Goal: Task Accomplishment & Management: Manage account settings

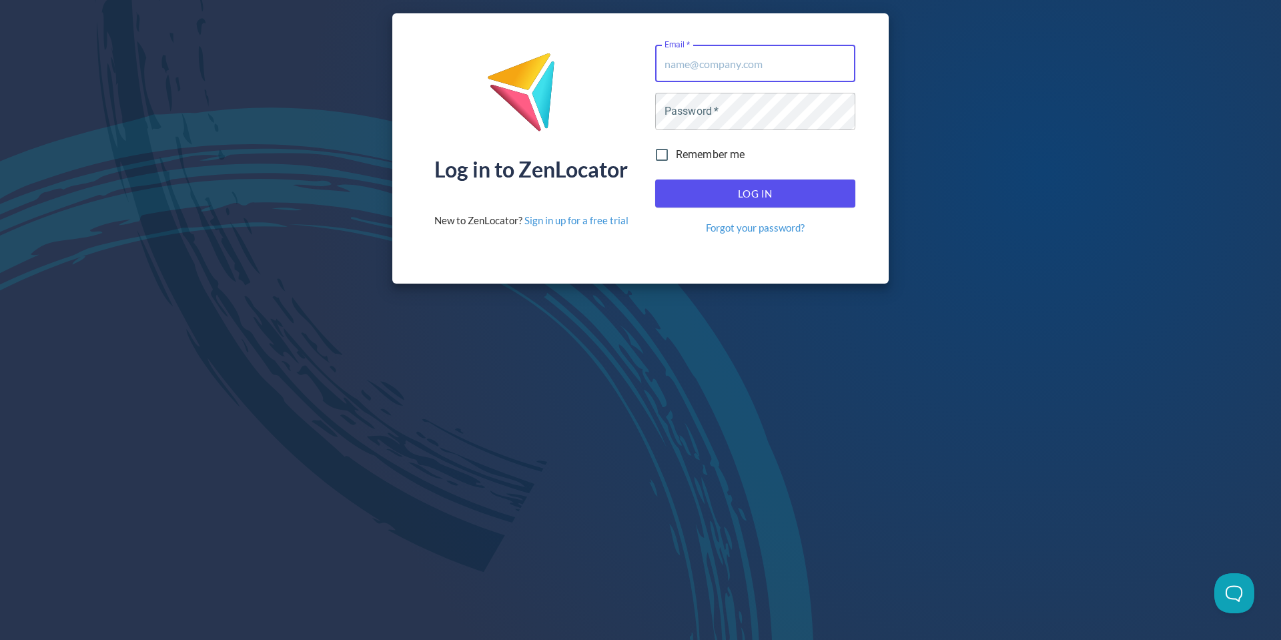
click at [743, 79] on input "Email   *" at bounding box center [755, 63] width 200 height 37
drag, startPoint x: 744, startPoint y: 67, endPoint x: 948, endPoint y: 15, distance: 210.1
click at [791, 54] on input "Email   *" at bounding box center [755, 63] width 200 height 37
drag, startPoint x: 747, startPoint y: 72, endPoint x: 953, endPoint y: 31, distance: 210.3
click at [746, 72] on input "Email   *" at bounding box center [755, 63] width 200 height 37
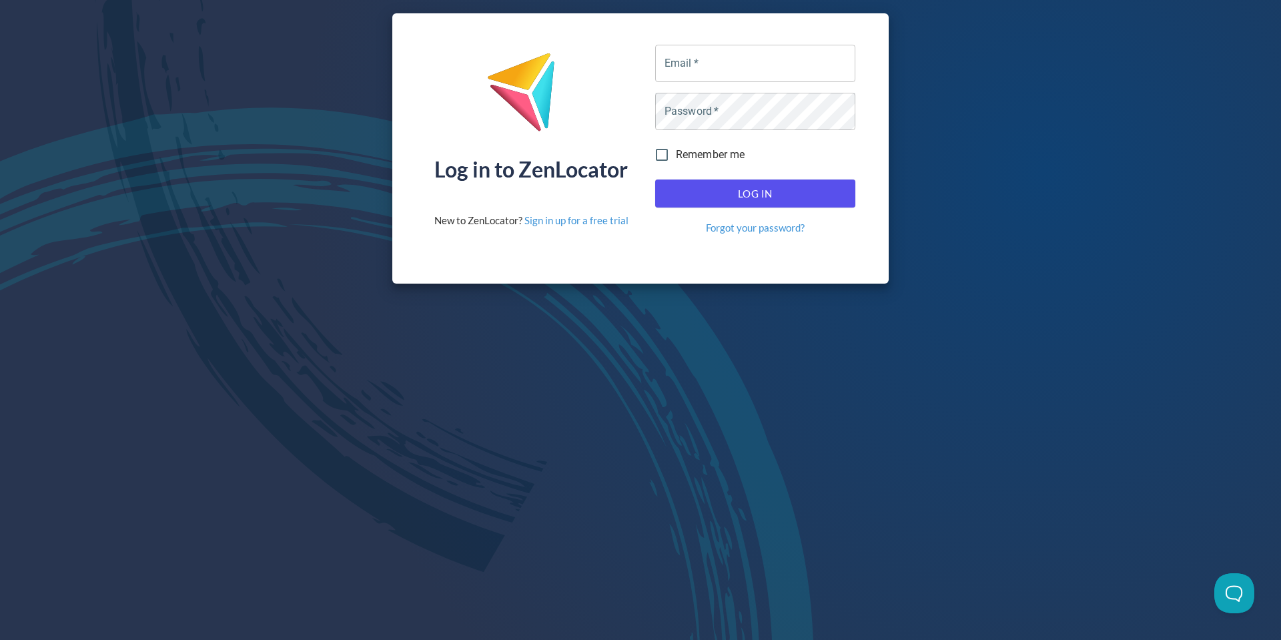
type input "[EMAIL_ADDRESS][DOMAIN_NAME]"
click at [766, 196] on span "Log In" at bounding box center [755, 193] width 171 height 17
click at [771, 183] on button "Log In" at bounding box center [755, 193] width 200 height 28
click at [803, 186] on span "Log In" at bounding box center [755, 193] width 171 height 17
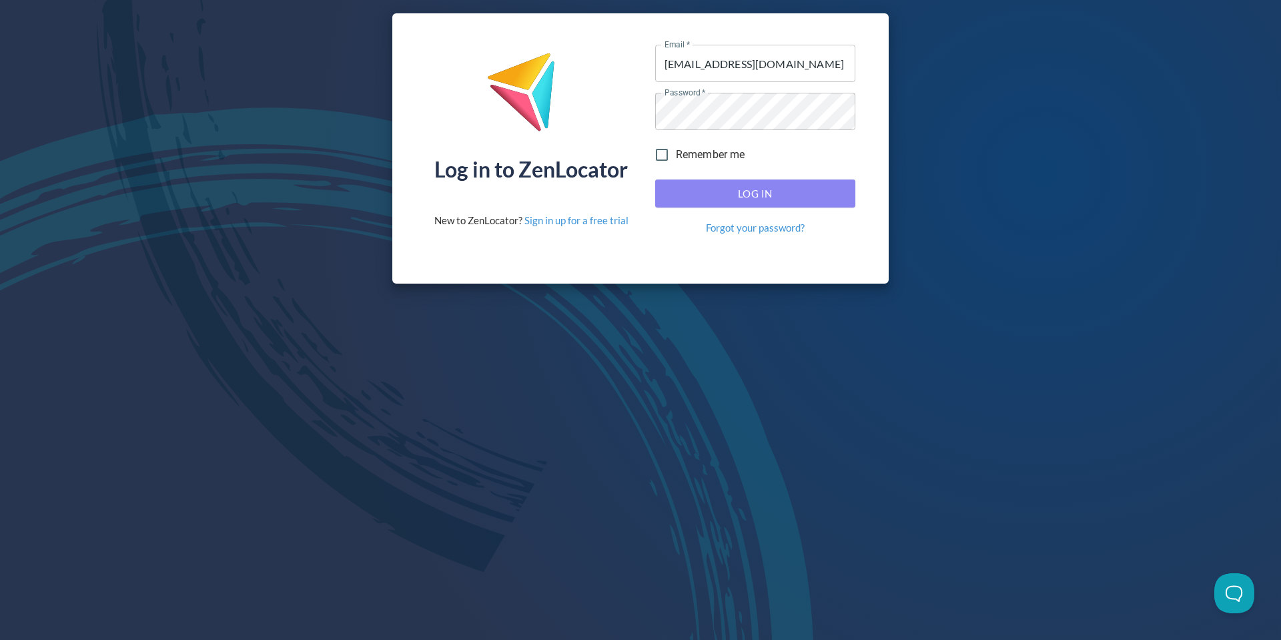
drag, startPoint x: 803, startPoint y: 186, endPoint x: 861, endPoint y: 181, distance: 58.3
click at [803, 186] on span "Log In" at bounding box center [755, 193] width 171 height 17
click at [790, 198] on span "Log In" at bounding box center [755, 193] width 171 height 17
click at [789, 196] on span "Log In" at bounding box center [755, 193] width 171 height 17
click at [772, 190] on span "Log In" at bounding box center [755, 193] width 171 height 17
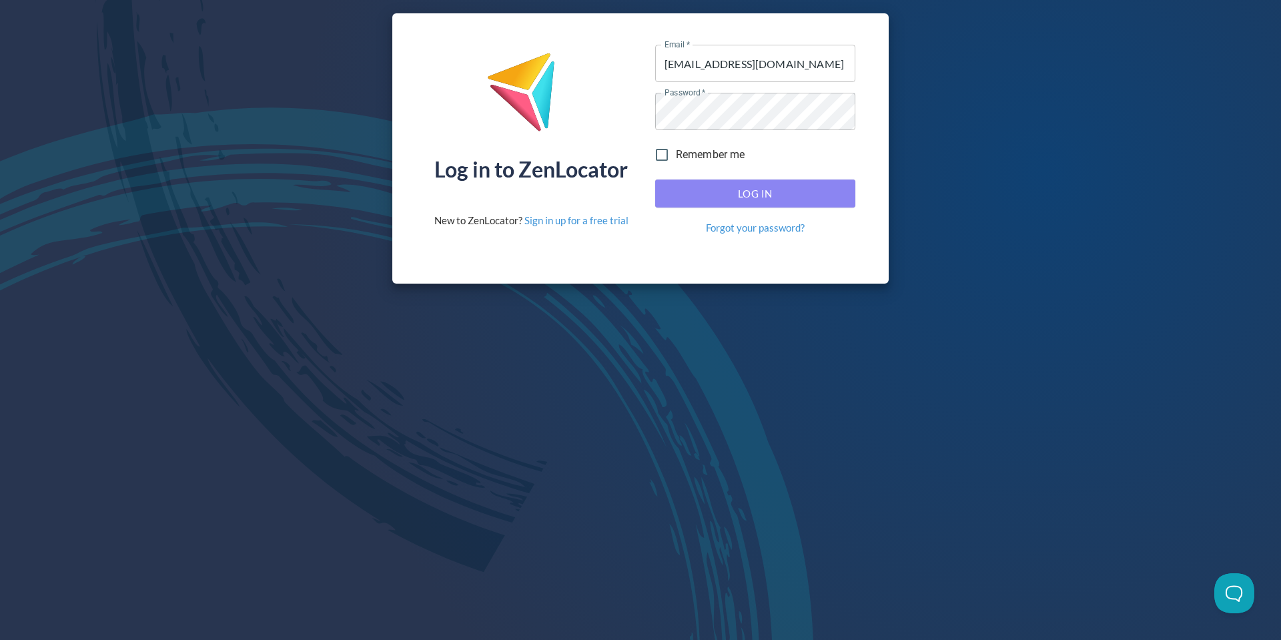
click at [772, 190] on span "Log In" at bounding box center [755, 193] width 171 height 17
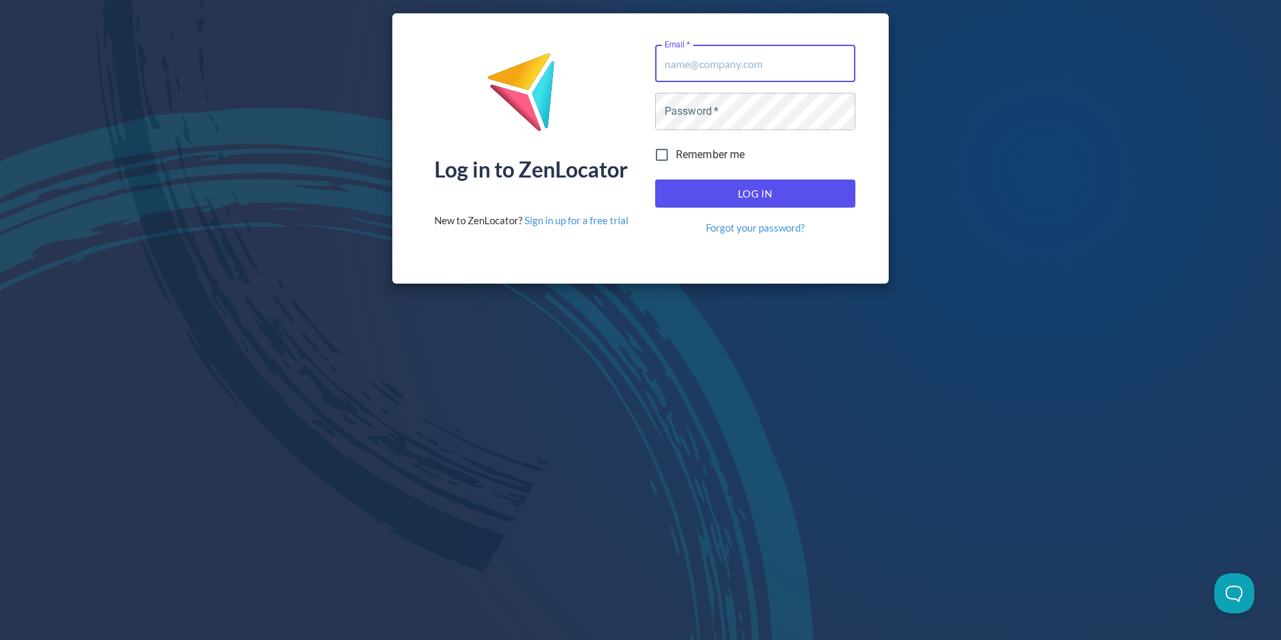
type input "[EMAIL_ADDRESS][DOMAIN_NAME]"
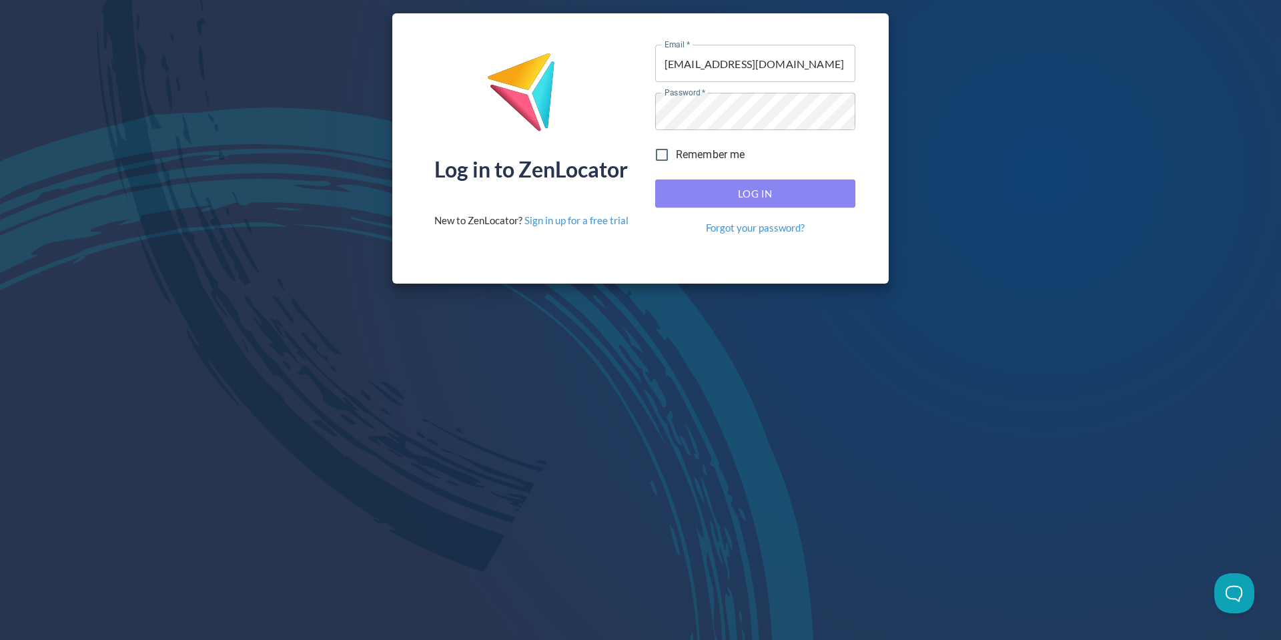
click at [765, 179] on button "Log In" at bounding box center [755, 193] width 200 height 28
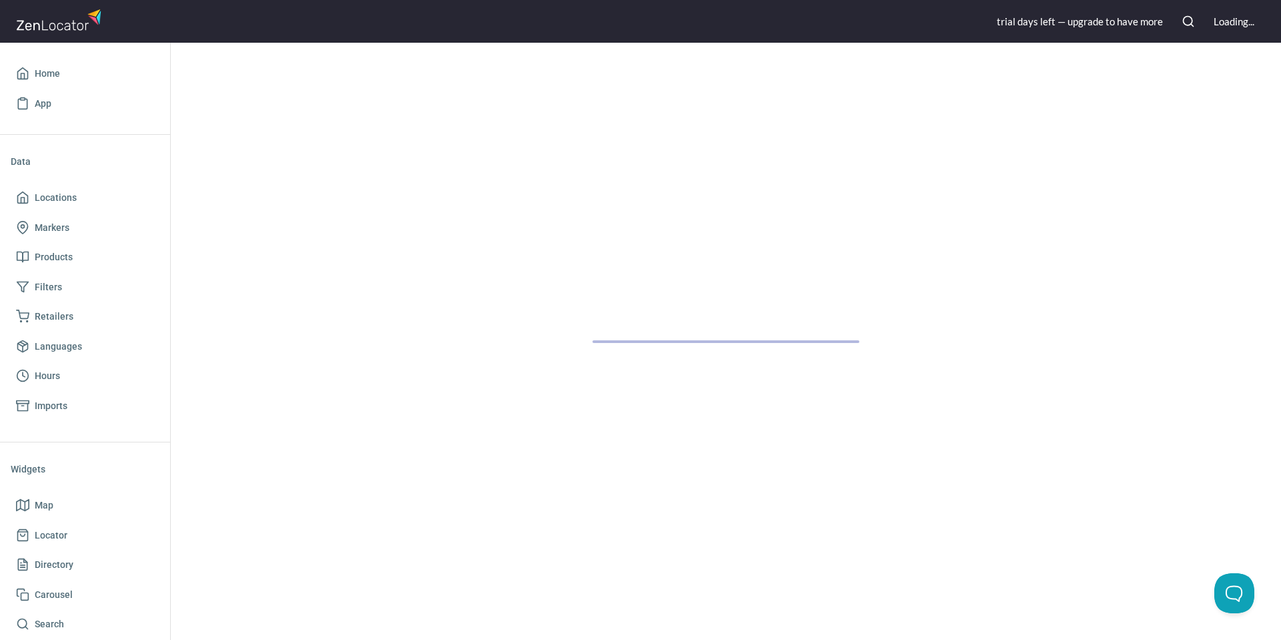
click at [765, 183] on div at bounding box center [726, 341] width 1110 height 597
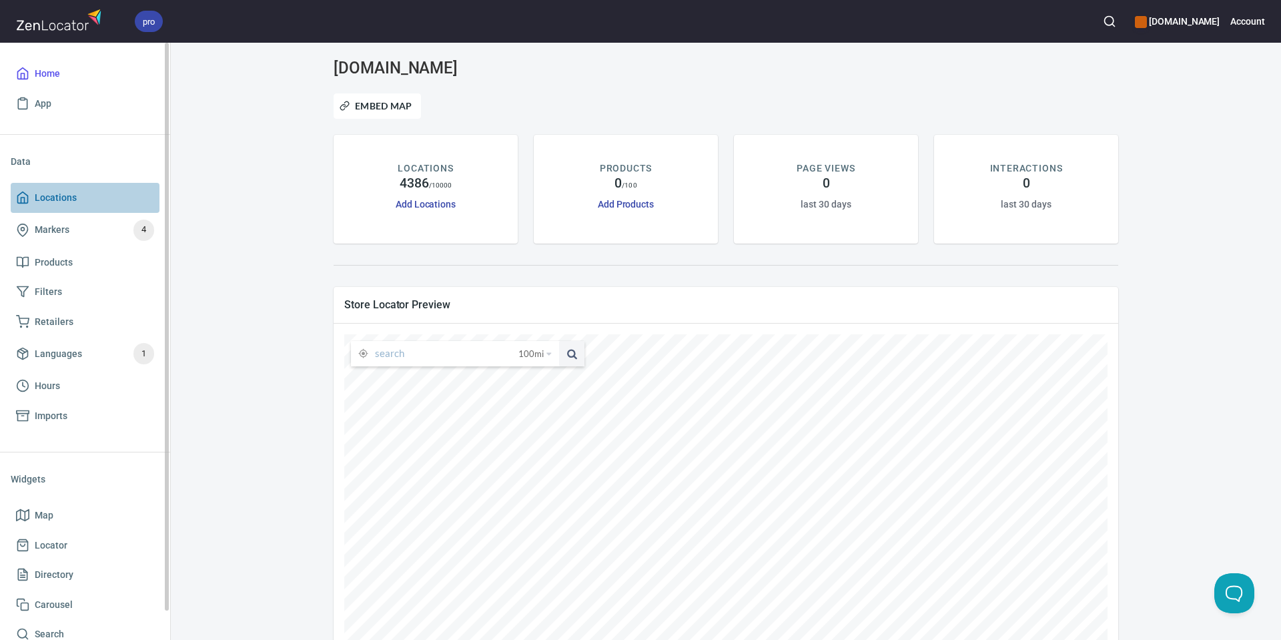
click at [67, 196] on span "Locations" at bounding box center [56, 198] width 42 height 17
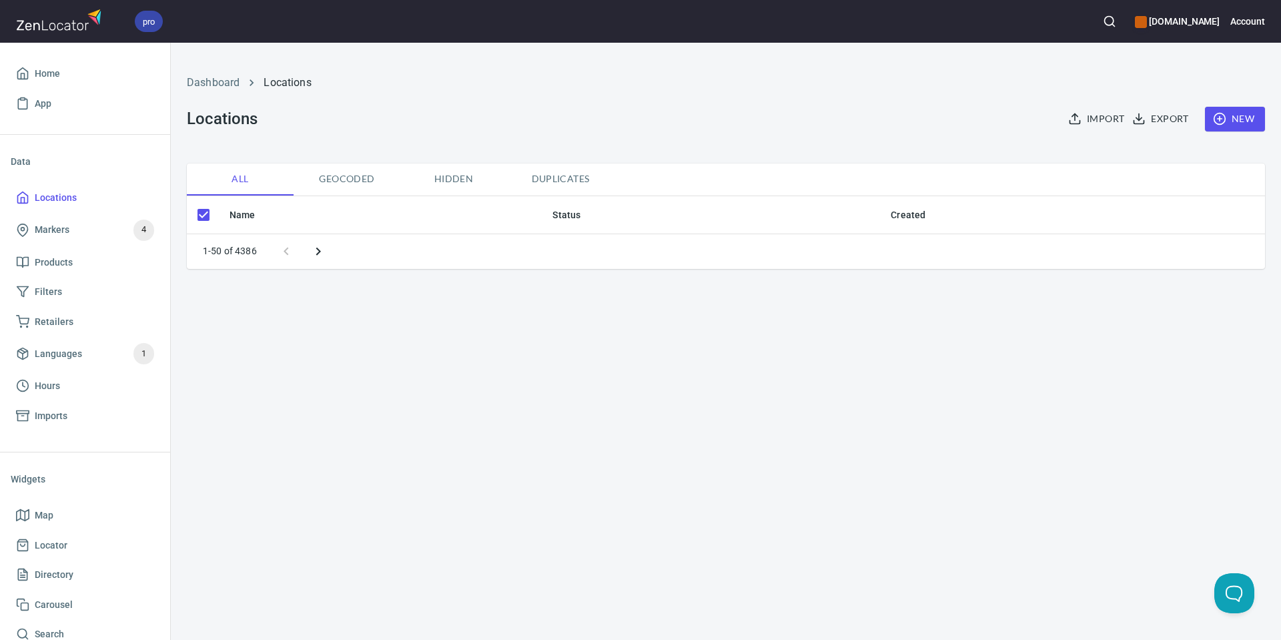
checkbox input "false"
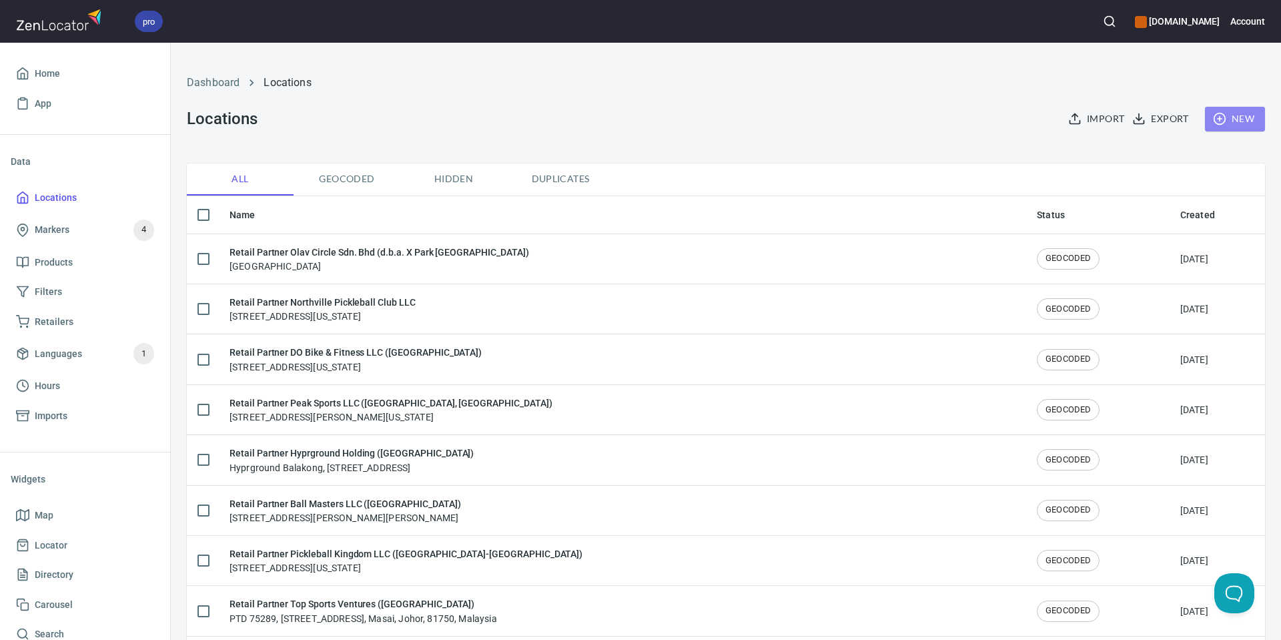
click at [1241, 112] on span "New" at bounding box center [1235, 119] width 39 height 17
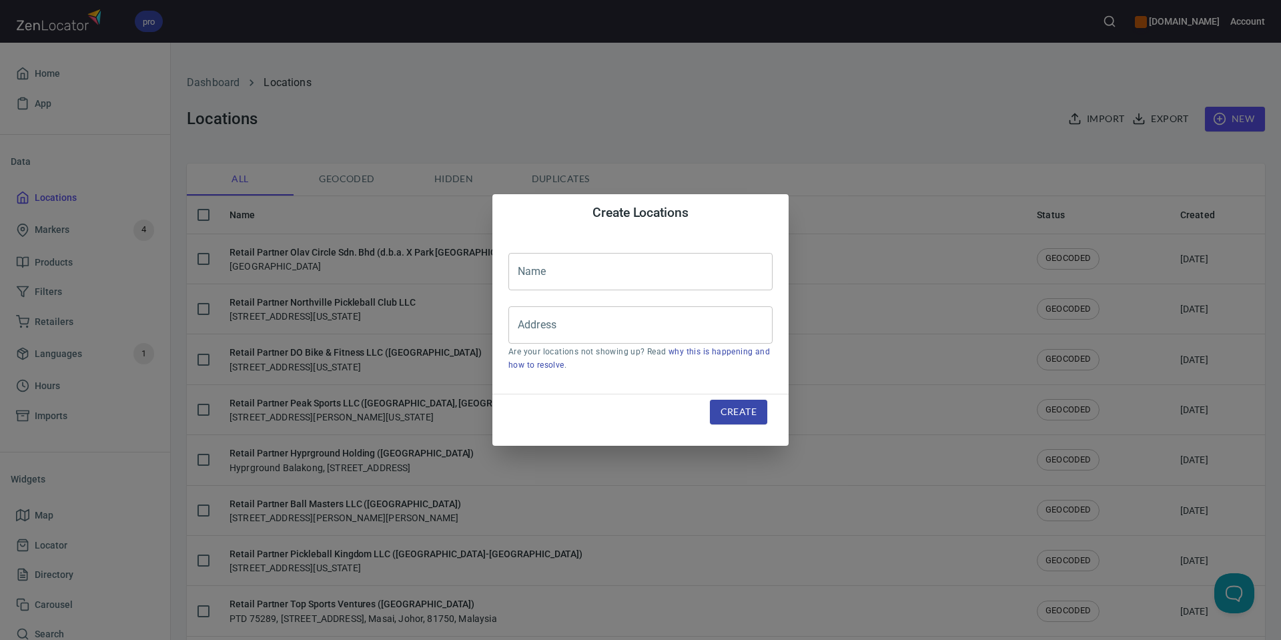
click at [611, 279] on input "text" at bounding box center [640, 271] width 264 height 37
paste input "Emerging Pro Haley Ferguson"
type input "Emerging Pro Haley Ferguson"
drag, startPoint x: 629, startPoint y: 224, endPoint x: 274, endPoint y: 232, distance: 355.7
click at [629, 224] on div "Create Locations" at bounding box center [640, 212] width 296 height 37
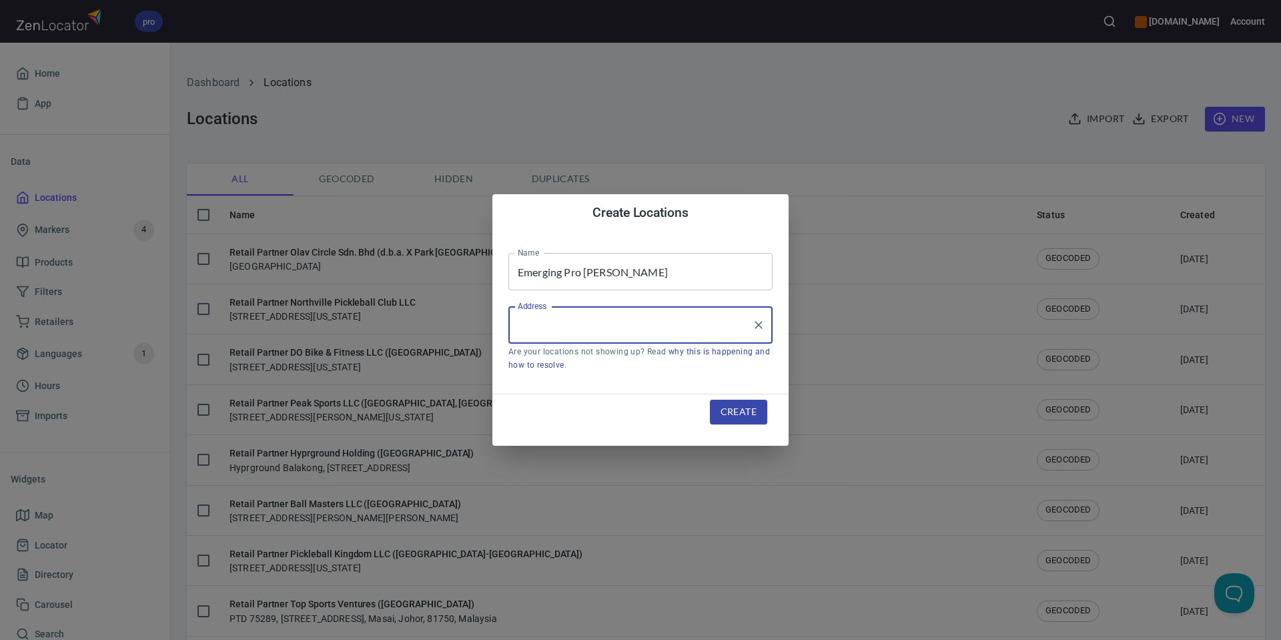
click at [558, 326] on input "Address" at bounding box center [630, 324] width 232 height 25
paste input "3271 Compass Way, Milton, GA, 30004, United States"
type input "3271 Compass Way, Milton, GA, 30004, United States"
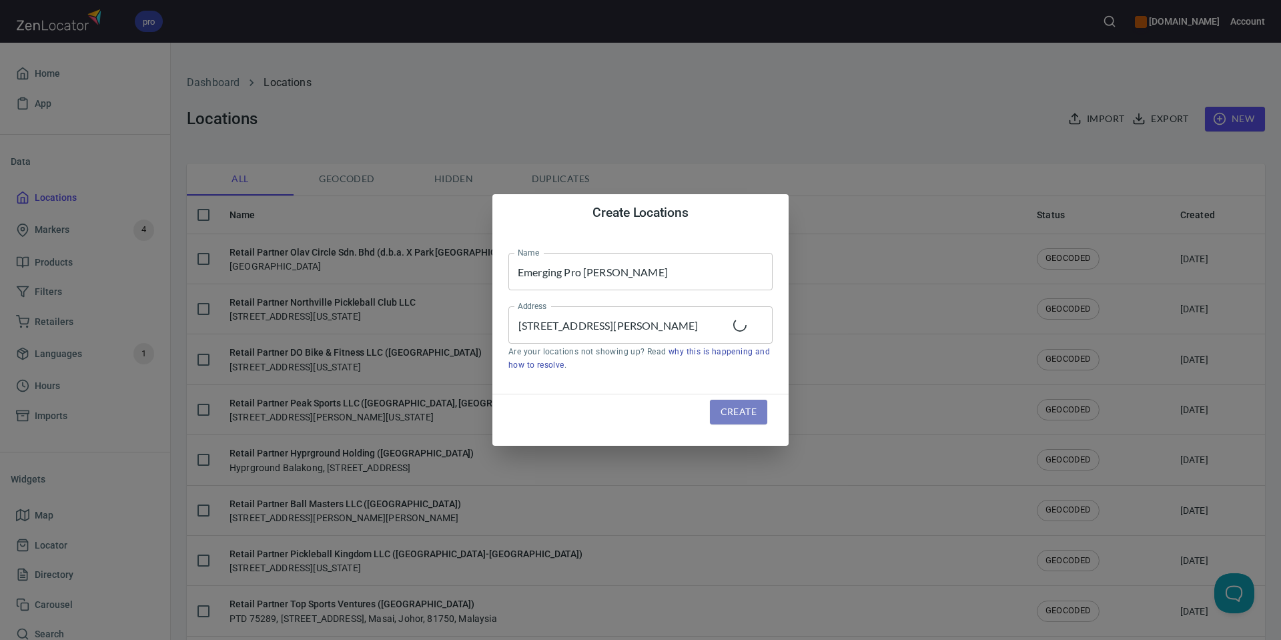
click at [739, 408] on span "Create" at bounding box center [739, 412] width 36 height 17
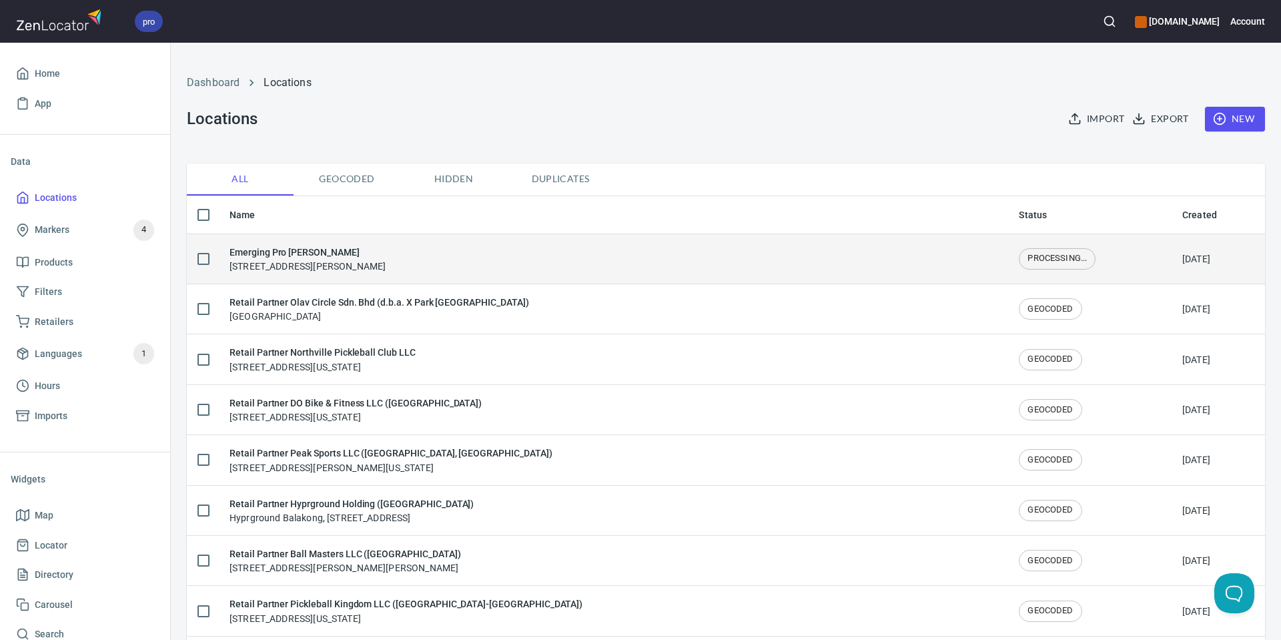
click at [386, 252] on h6 "Emerging Pro Haley Ferguson" at bounding box center [308, 252] width 156 height 15
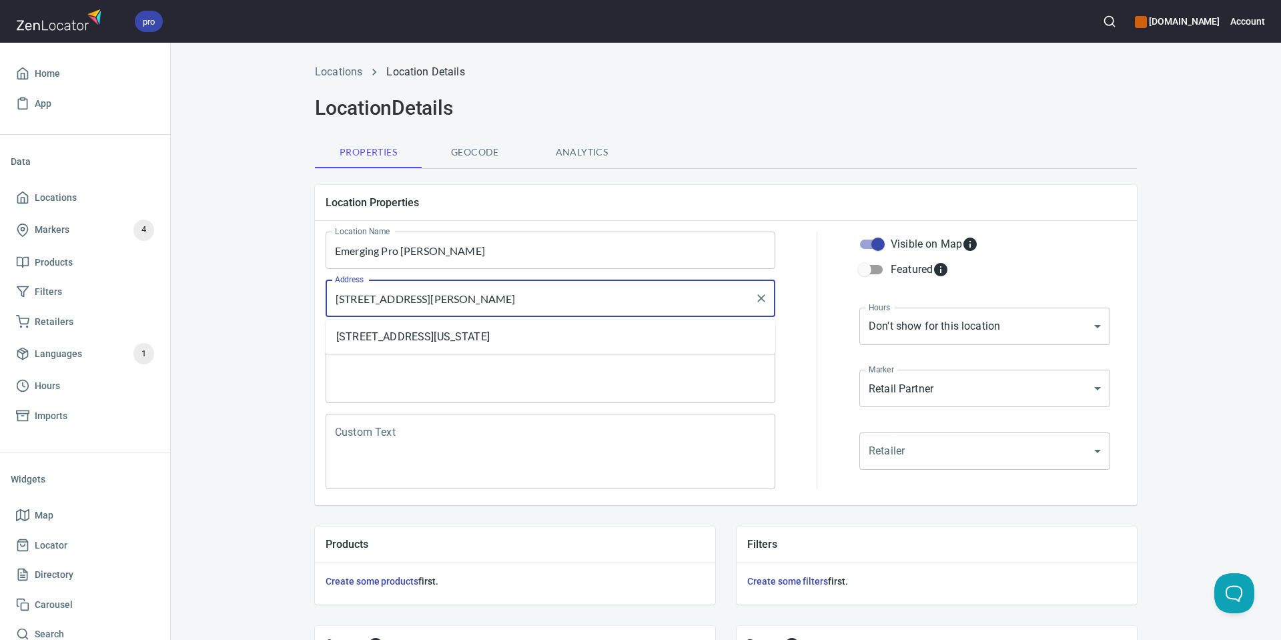
drag, startPoint x: 571, startPoint y: 303, endPoint x: 628, endPoint y: 308, distance: 57.6
click at [687, 312] on div "3271 Compass Way, Milton, GA, 30004, United States Address" at bounding box center [551, 298] width 450 height 37
drag, startPoint x: 550, startPoint y: 307, endPoint x: 505, endPoint y: 373, distance: 80.1
click at [505, 373] on div "Location Name Emerging Pro Haley Ferguson Location Name Address 3271 Compass Wa…" at bounding box center [550, 360] width 476 height 284
click at [506, 373] on textarea "Locator Address" at bounding box center [550, 365] width 431 height 51
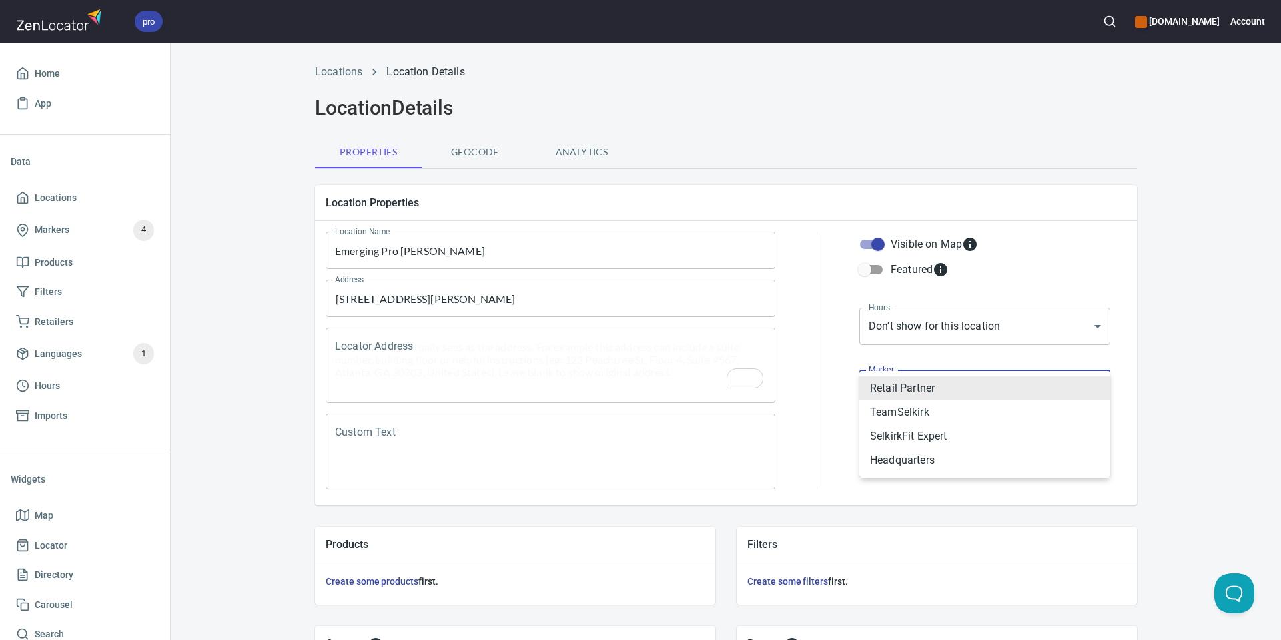
drag, startPoint x: 952, startPoint y: 400, endPoint x: 942, endPoint y: 416, distance: 18.9
click at [952, 400] on body "pro selkirk.com Account Home App Data Locations Markers 4 Products Filters Reta…" at bounding box center [640, 320] width 1281 height 640
drag, startPoint x: 927, startPoint y: 412, endPoint x: 920, endPoint y: 415, distance: 7.5
click at [926, 412] on li "TeamSelkirk" at bounding box center [984, 412] width 251 height 24
type input "mrk_25u2x2gs"
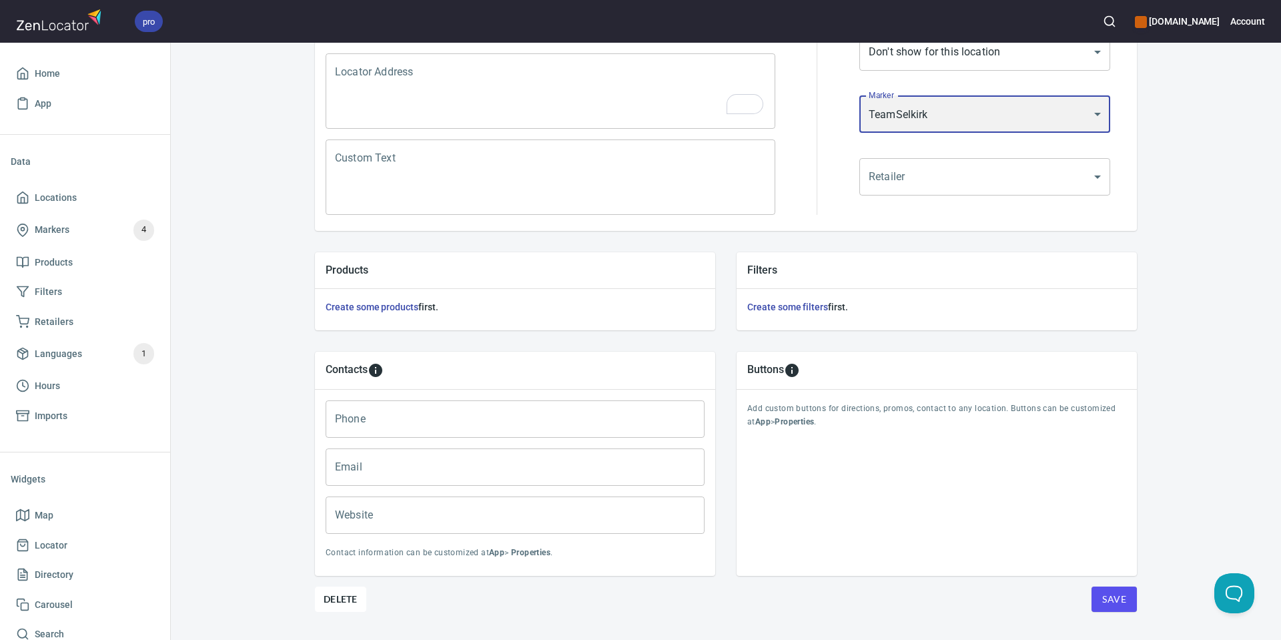
scroll to position [305, 0]
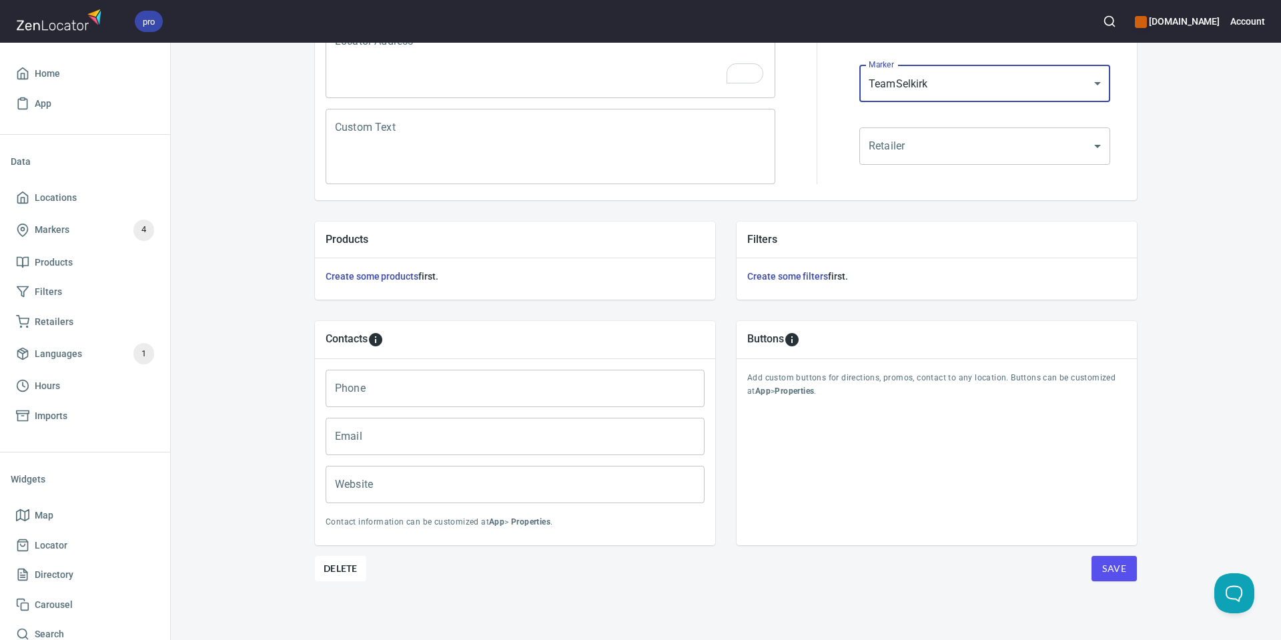
click at [355, 433] on input "Email" at bounding box center [515, 436] width 379 height 37
click at [354, 433] on input "Email" at bounding box center [515, 436] width 379 height 37
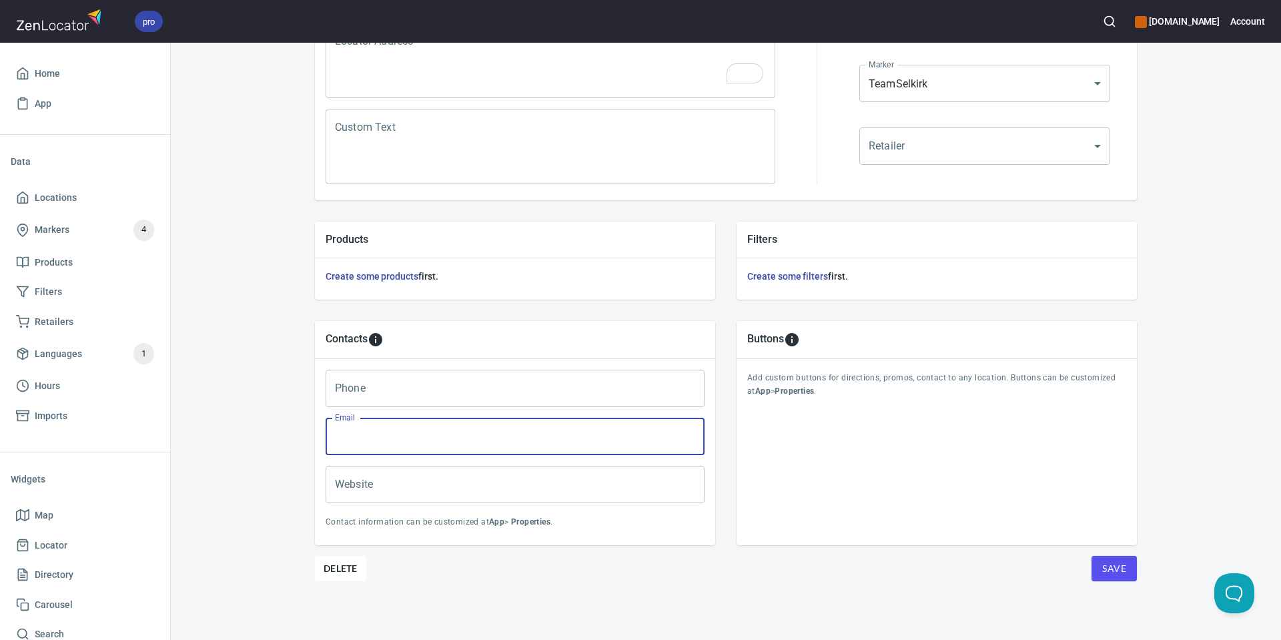
paste input "haleyferguson890@gmail.com"
type input "haleyferguson890@gmail.com"
click at [390, 385] on input "Phone" at bounding box center [515, 388] width 379 height 37
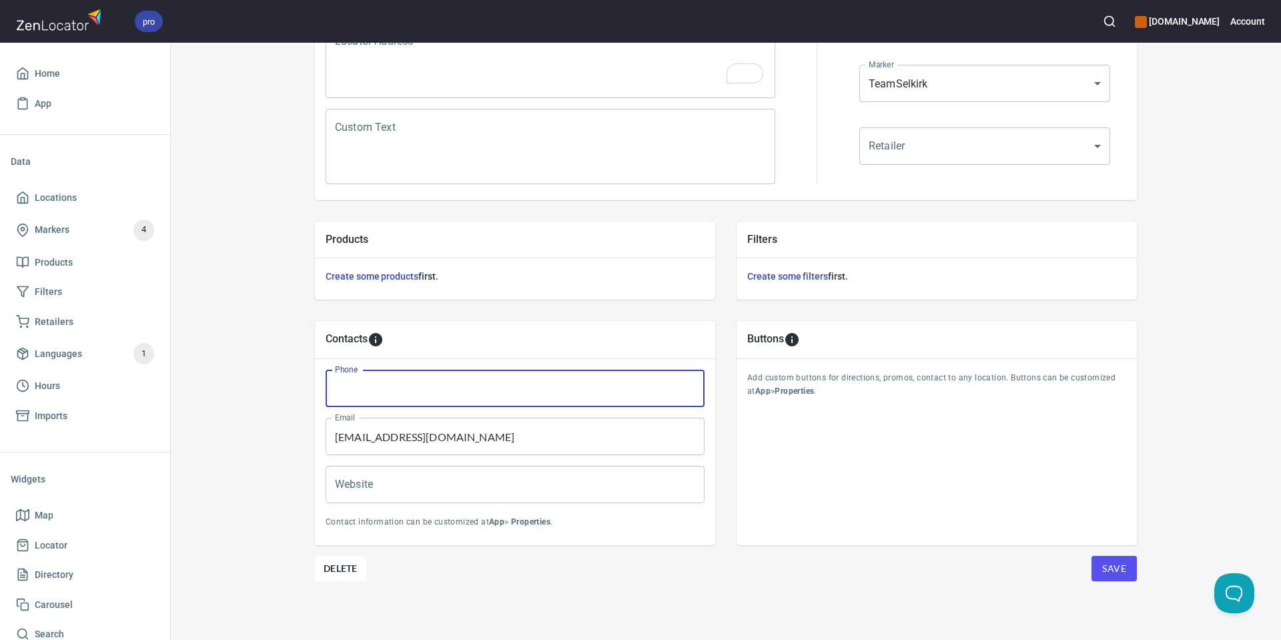
paste input "(678) 521-9937"
type input "(678) 521-9937"
click at [1108, 566] on span "Save" at bounding box center [1114, 568] width 24 height 17
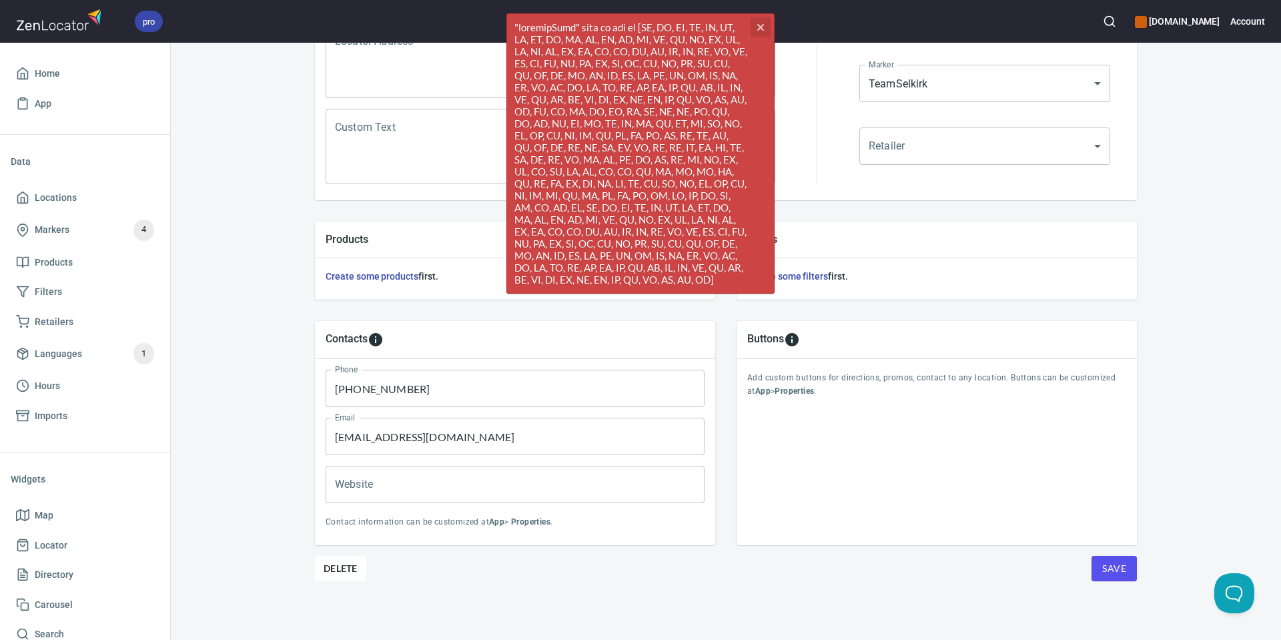
click at [754, 27] on button "cross" at bounding box center [761, 27] width 20 height 20
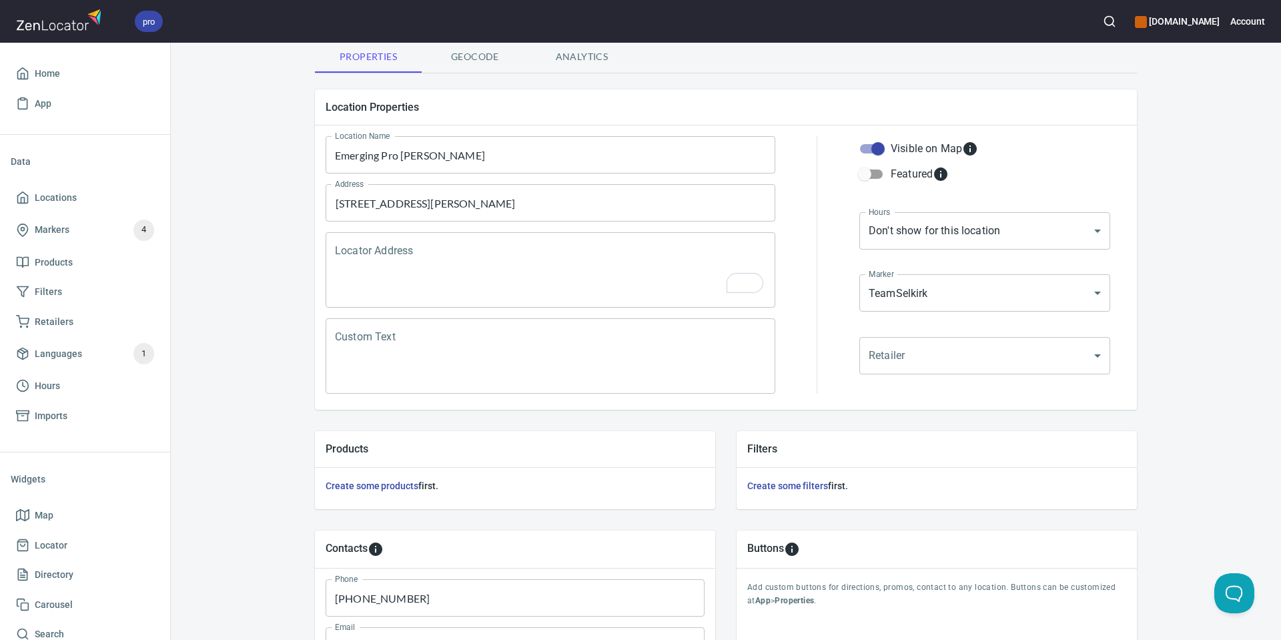
scroll to position [93, 0]
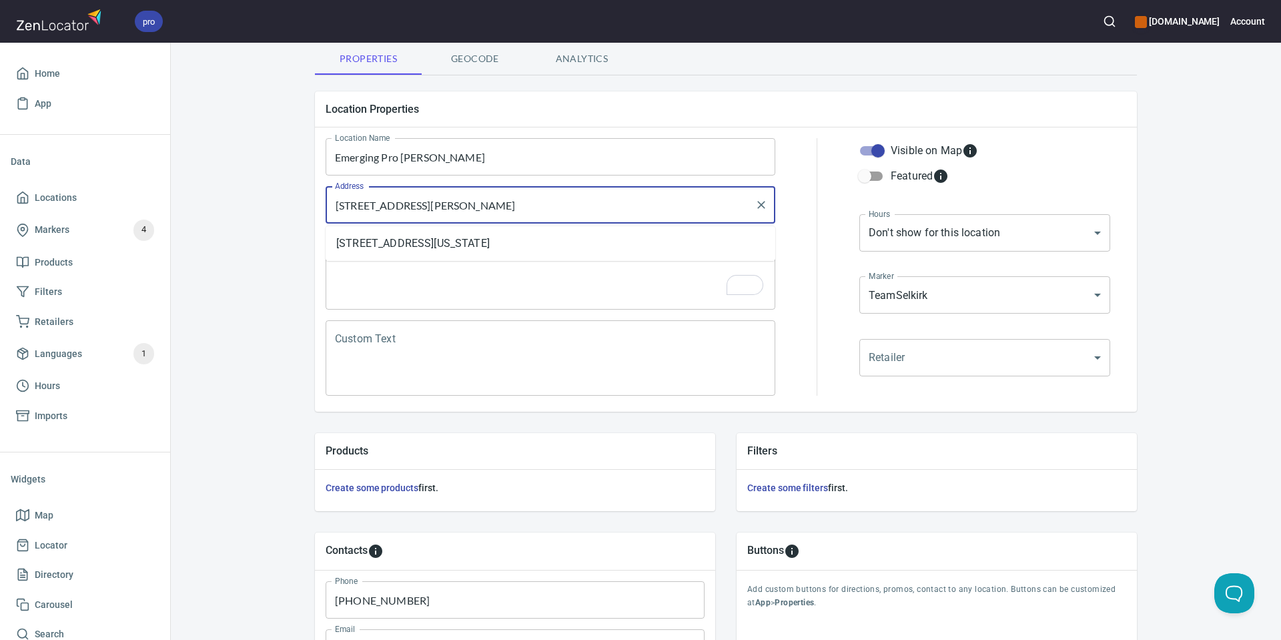
drag, startPoint x: 434, startPoint y: 206, endPoint x: 595, endPoint y: 208, distance: 160.2
click at [615, 208] on input "3271 Compass Way, Milton, GA, 30004, United States" at bounding box center [541, 204] width 418 height 25
drag, startPoint x: 560, startPoint y: 208, endPoint x: 522, endPoint y: 290, distance: 91.1
click at [522, 290] on div "Location Name Emerging Pro Haley Ferguson Location Name Address 3271 Compass Wa…" at bounding box center [550, 267] width 476 height 284
click at [522, 290] on textarea "Locator Address" at bounding box center [550, 272] width 431 height 51
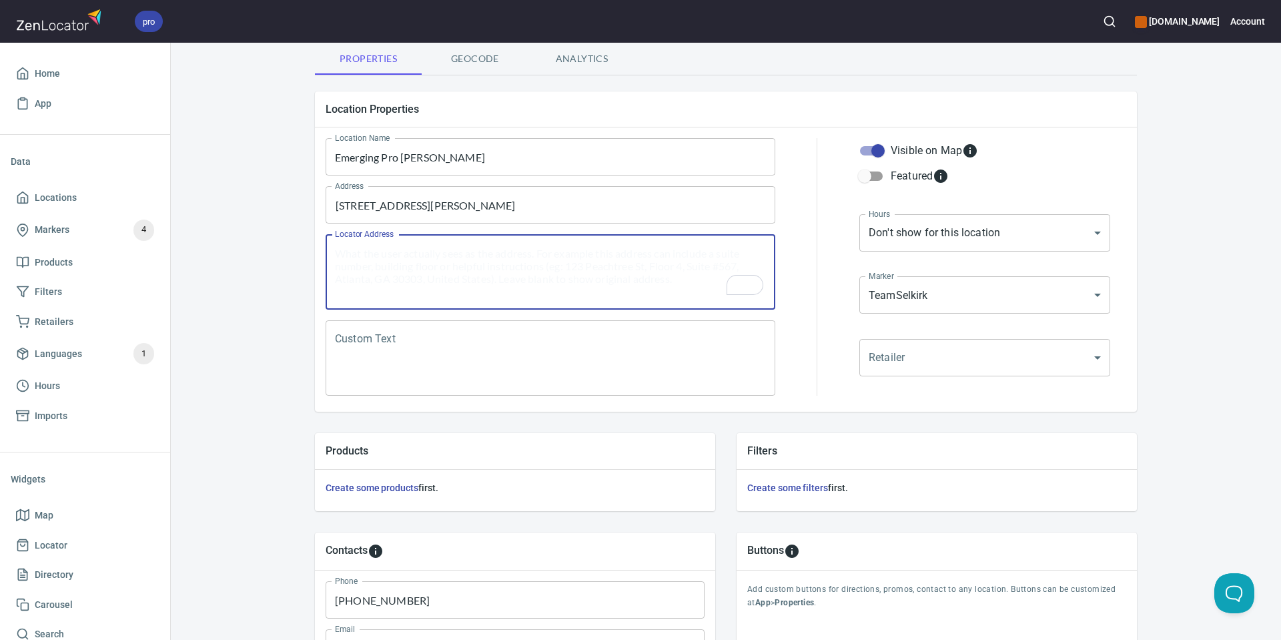
click at [530, 259] on textarea "Locator Address" at bounding box center [550, 272] width 431 height 51
paste textarea "Milton, GA, 30004, United States"
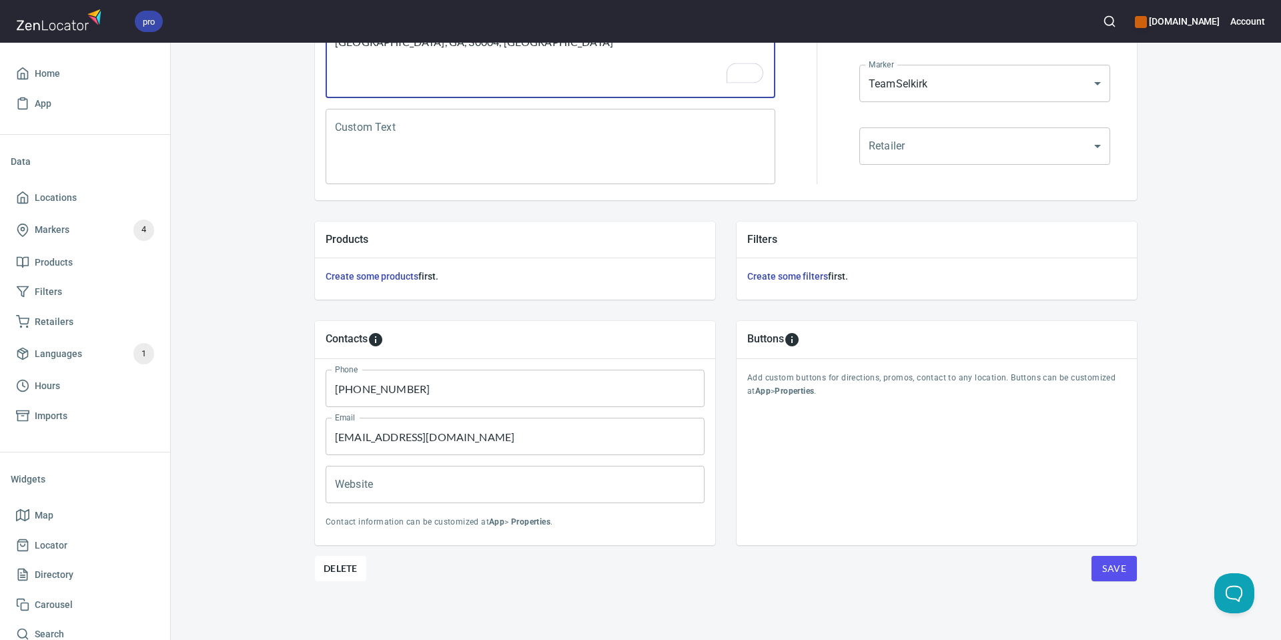
click at [1138, 562] on div "Contacts Phone (678) 521-9937 Phone Email haleyferguson890@gmail.com Email Webs…" at bounding box center [726, 433] width 865 height 267
click at [1117, 566] on span "Save" at bounding box center [1114, 568] width 24 height 17
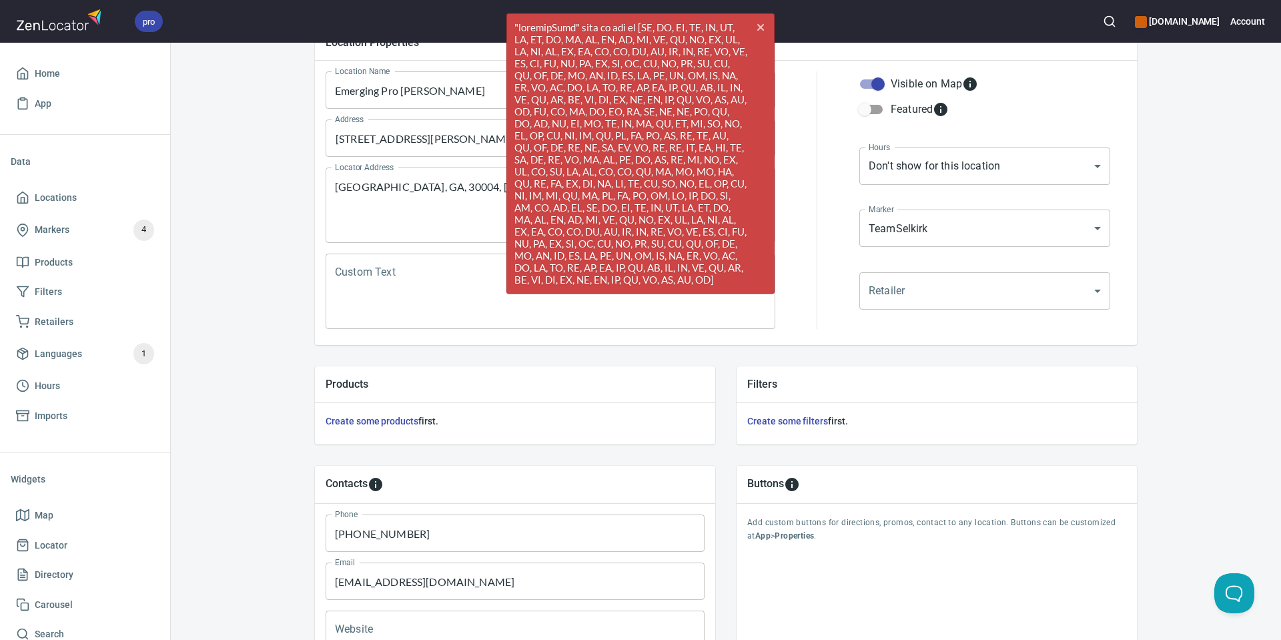
scroll to position [153, 0]
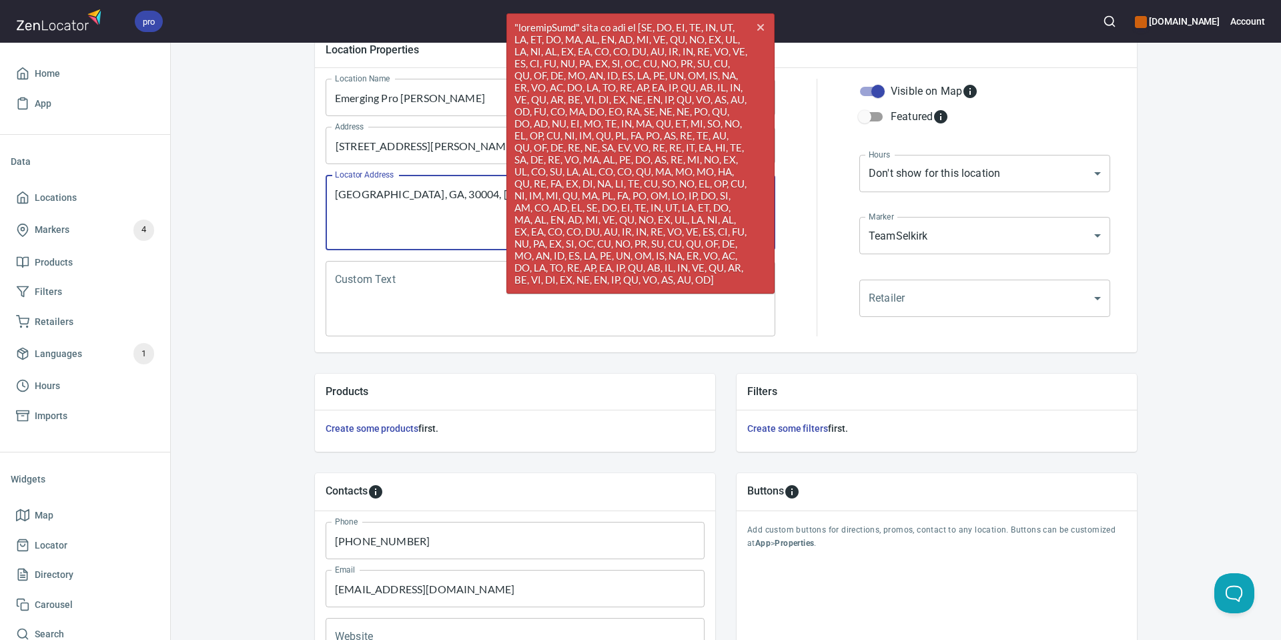
click at [485, 196] on textarea "Milton, GA, 30004, United States" at bounding box center [550, 212] width 431 height 51
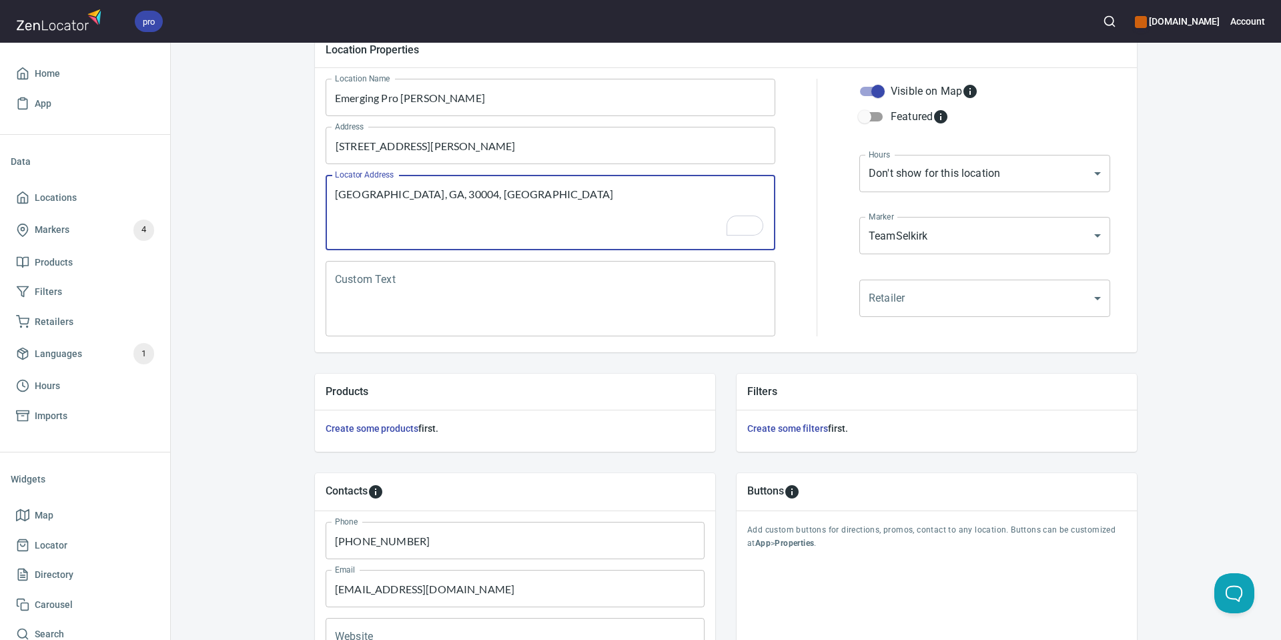
drag, startPoint x: 493, startPoint y: 196, endPoint x: 438, endPoint y: 199, distance: 55.5
click at [433, 199] on textarea "Milton, GA, 30004, United States" at bounding box center [550, 212] width 431 height 51
type textarea "Milton, GA, 30004, US"
drag, startPoint x: 808, startPoint y: 246, endPoint x: 822, endPoint y: 268, distance: 25.5
click at [808, 246] on div at bounding box center [817, 208] width 68 height 274
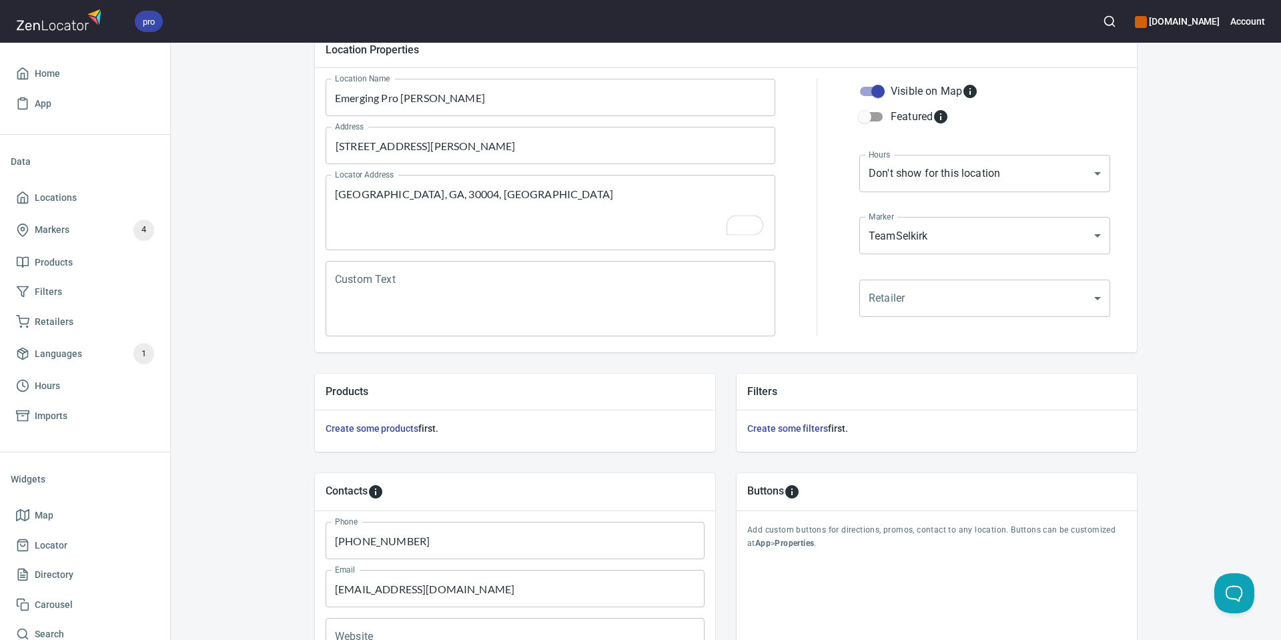
scroll to position [305, 0]
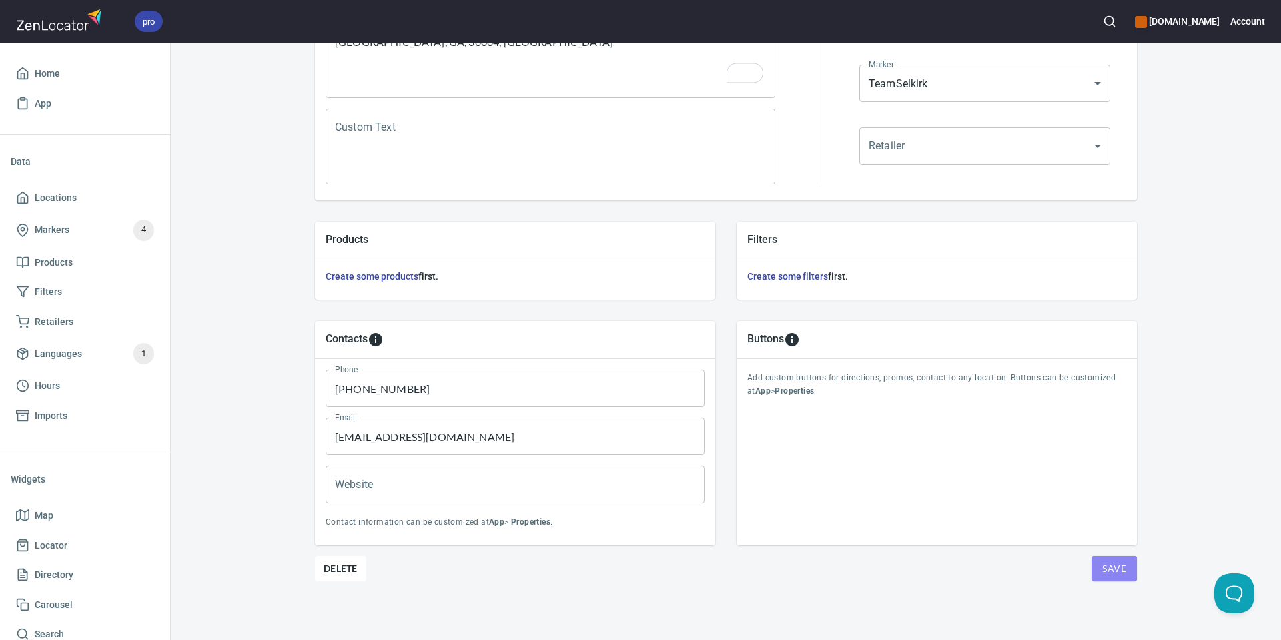
click at [1116, 560] on span "Save" at bounding box center [1114, 568] width 24 height 17
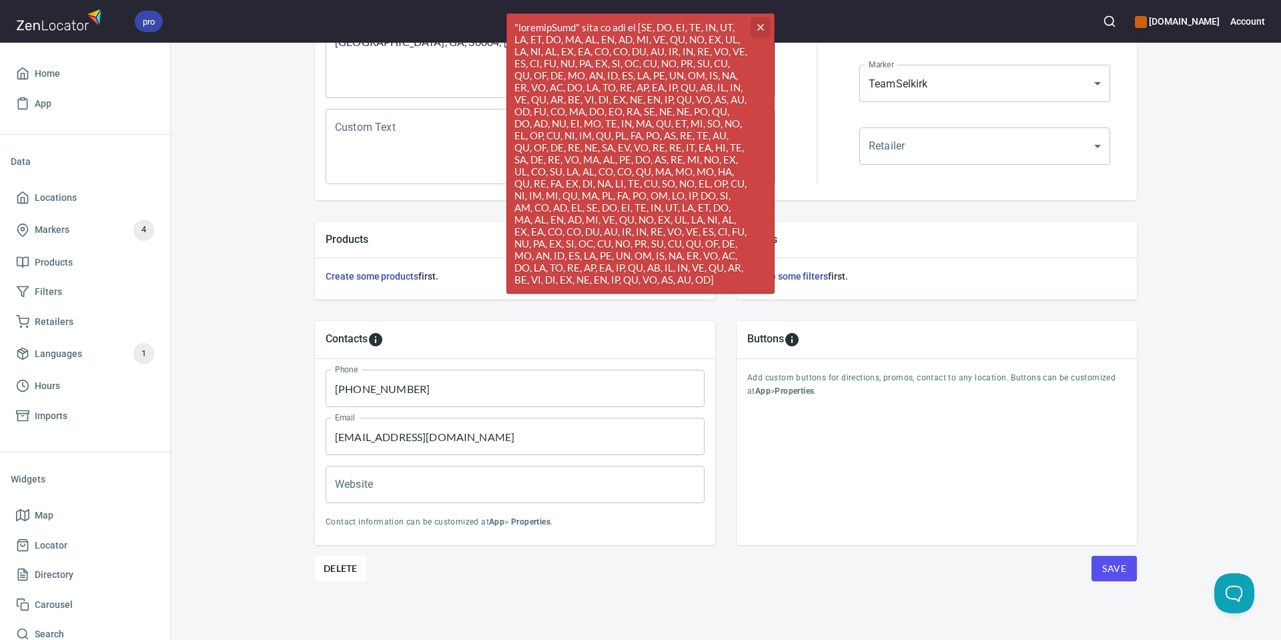
click at [757, 32] on icon "cross" at bounding box center [760, 27] width 11 height 11
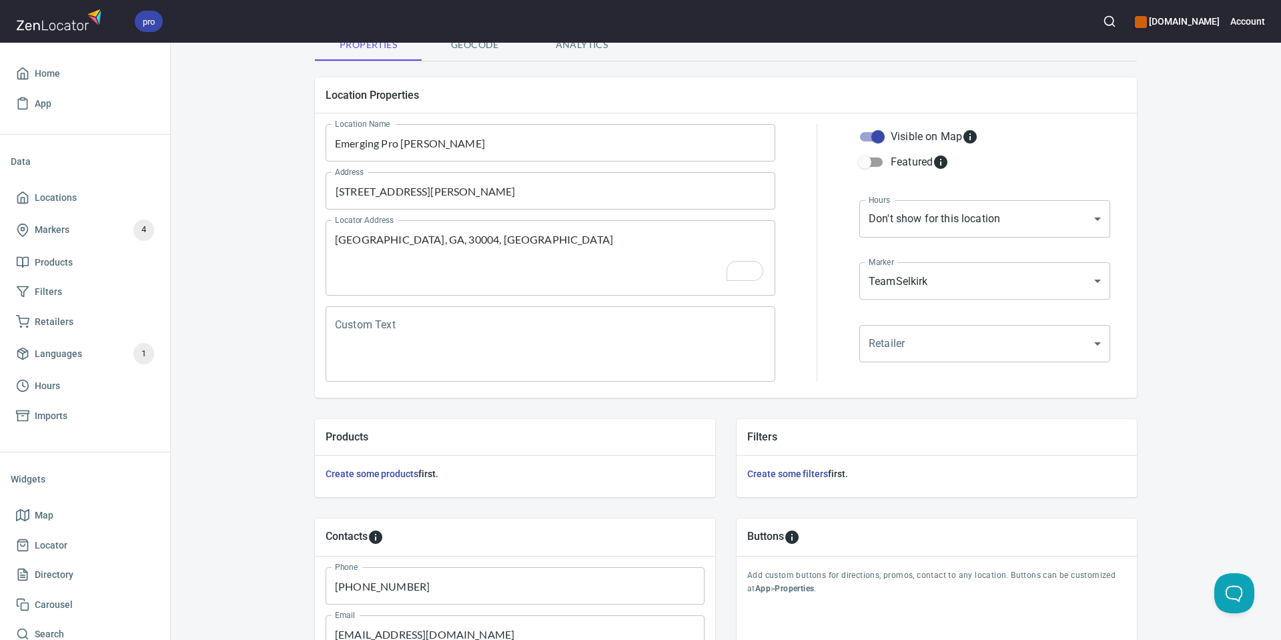
scroll to position [0, 0]
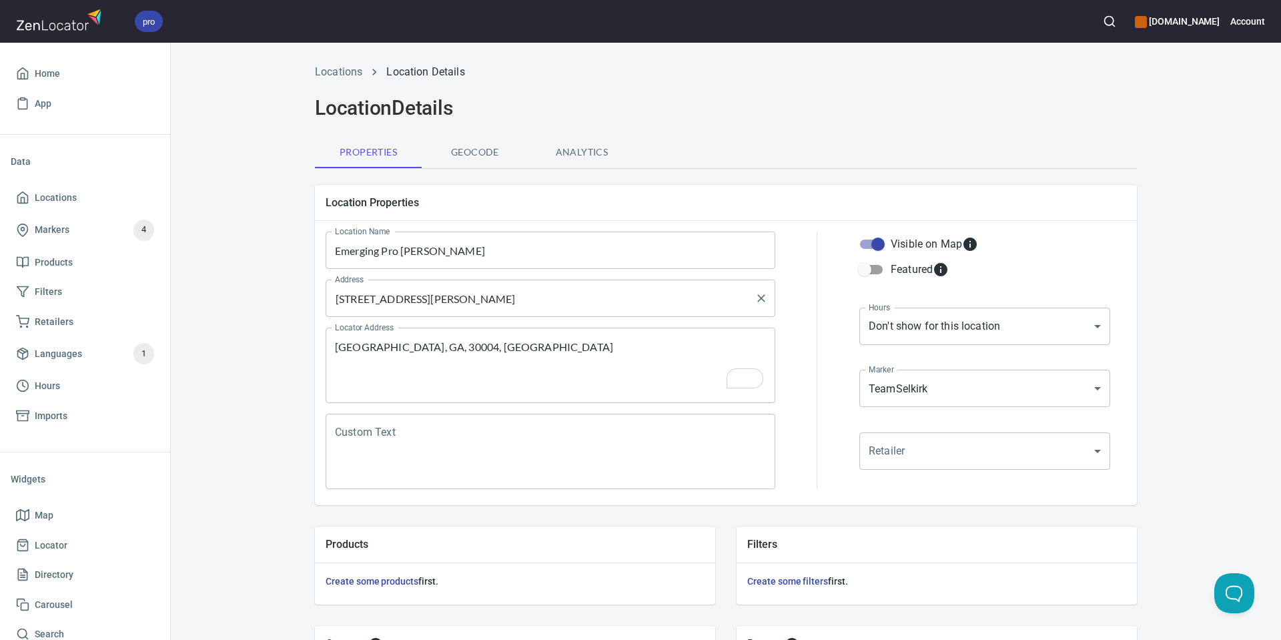
click at [607, 295] on input "3271 Compass Way, Milton, GA, 30004, United States" at bounding box center [541, 298] width 418 height 25
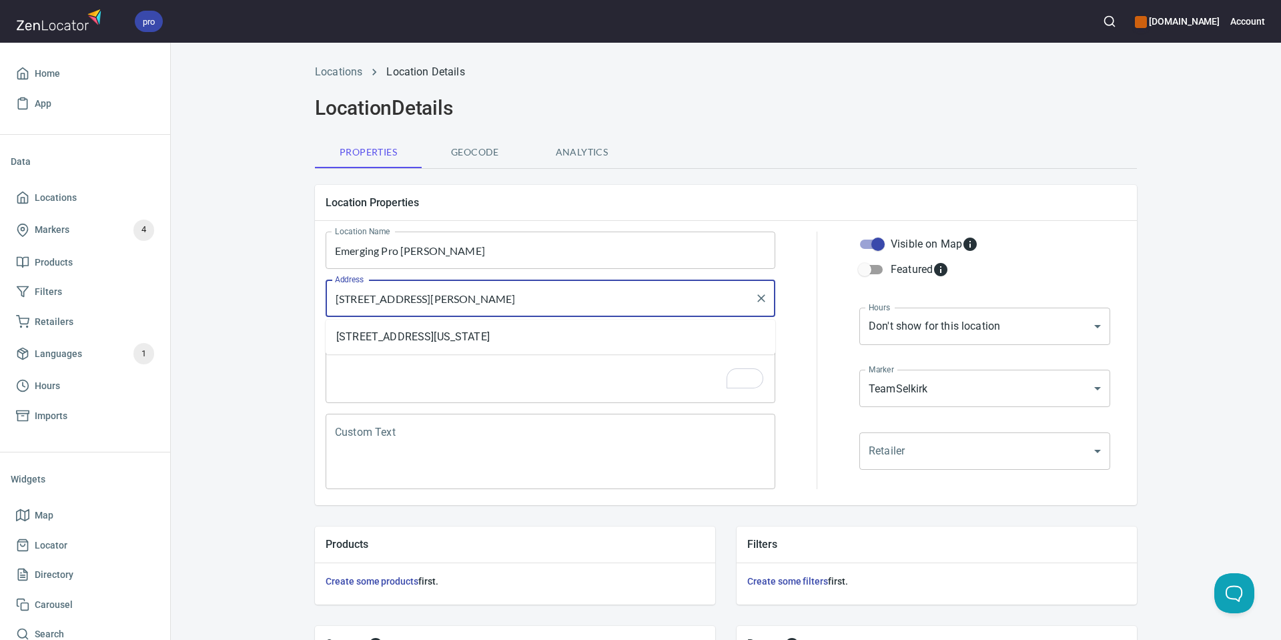
drag, startPoint x: 607, startPoint y: 301, endPoint x: 613, endPoint y: 322, distance: 22.2
click at [552, 304] on input "3271 Compass Way, Milton, GA, 30004, United States" at bounding box center [541, 298] width 418 height 25
click at [625, 333] on li "3271 Compass Way, Alpharetta, Georgia, United States" at bounding box center [551, 337] width 450 height 24
type input "3271 Compass Way, Alpharetta, Georgia, United States"
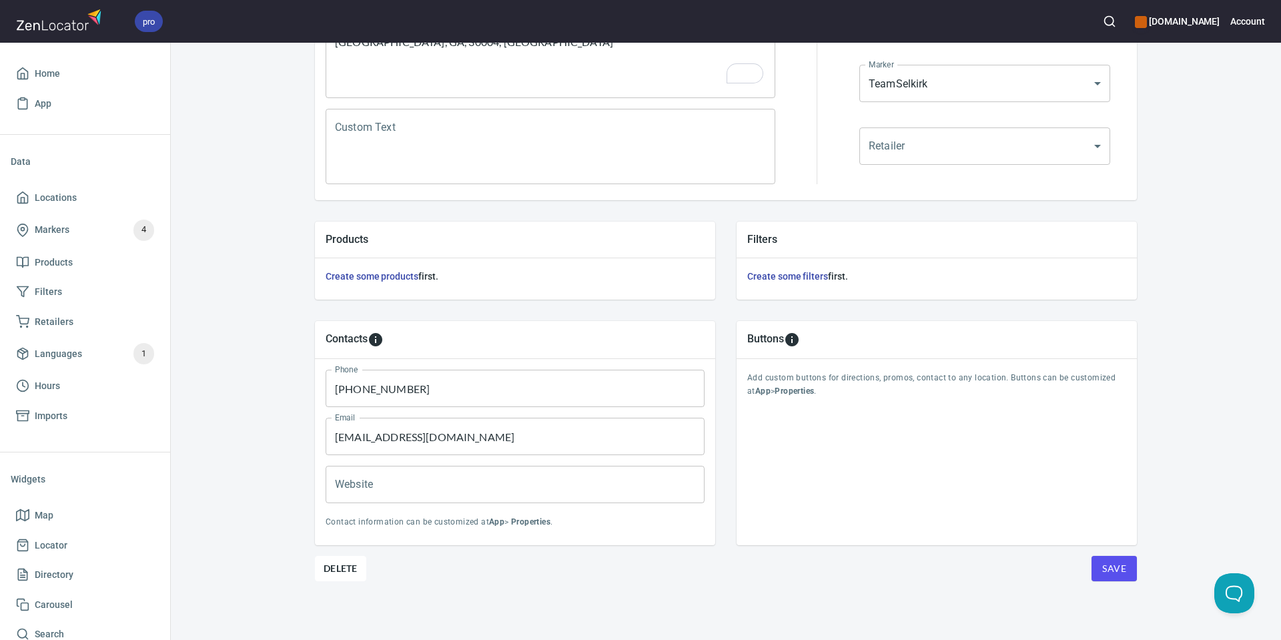
click at [1112, 568] on span "Save" at bounding box center [1114, 568] width 24 height 17
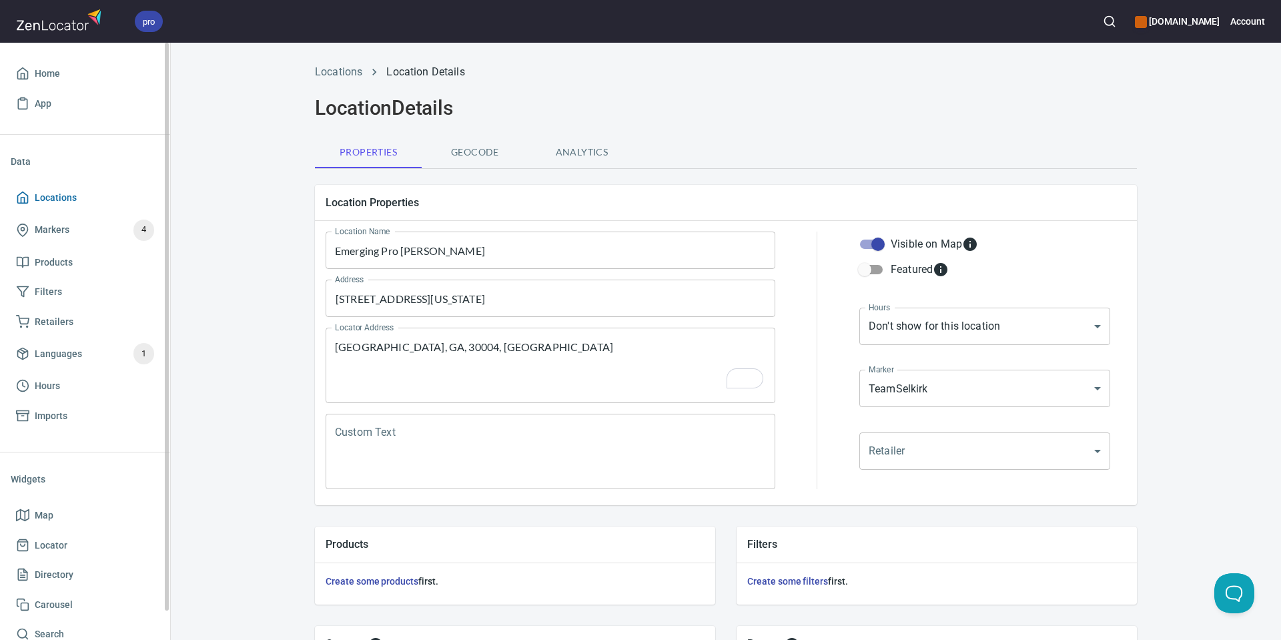
click at [70, 194] on span "Locations" at bounding box center [56, 198] width 42 height 17
